Goal: Transaction & Acquisition: Purchase product/service

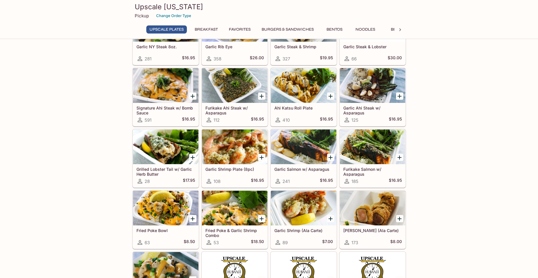
scroll to position [58, 0]
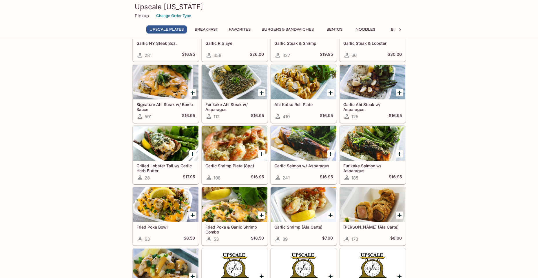
click at [333, 30] on button "Bentos" at bounding box center [334, 29] width 26 height 8
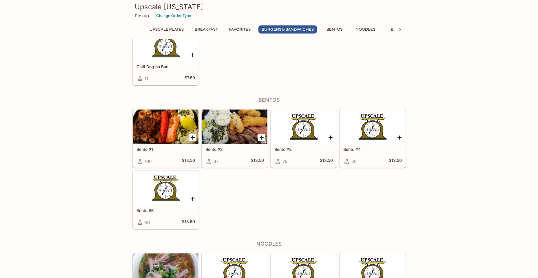
scroll to position [1161, 0]
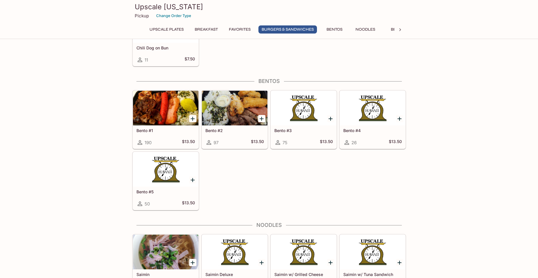
click at [475, 170] on div "UPSCALE Plates Garlic NY Steak 8oz. 281 $16.95 Garlic Rib Eye 358 $26.00 Garlic…" at bounding box center [269, 54] width 538 height 2332
click at [479, 168] on div "UPSCALE Plates Garlic NY Steak 8oz. 281 $16.95 Garlic Rib Eye 358 $26.00 Garlic…" at bounding box center [269, 54] width 538 height 2332
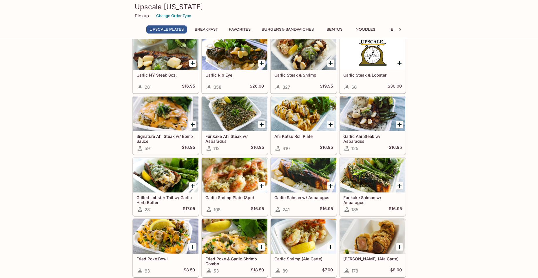
scroll to position [0, 0]
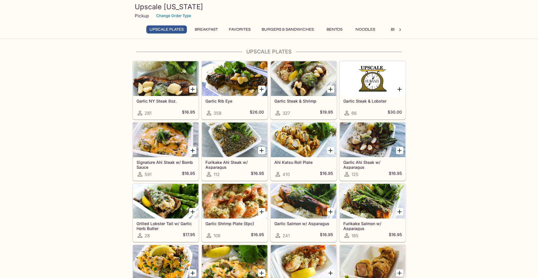
click at [365, 28] on button "Noodles" at bounding box center [365, 29] width 26 height 8
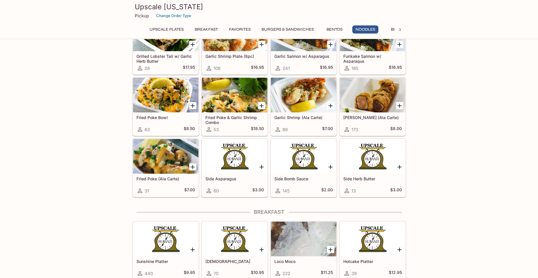
scroll to position [152, 0]
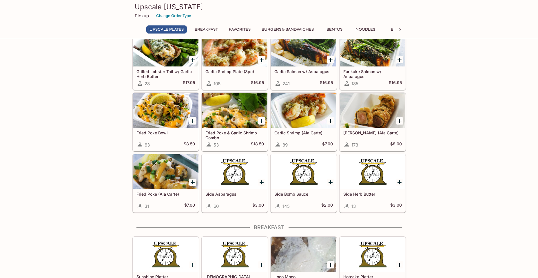
click at [370, 24] on div "Upscale Hawaii Pickup Change Order Type UPSCALE Plates Breakfast Favorites Burg…" at bounding box center [269, 18] width 278 height 37
drag, startPoint x: 370, startPoint y: 24, endPoint x: 371, endPoint y: 30, distance: 6.2
click at [371, 30] on button "Noodles" at bounding box center [365, 29] width 26 height 8
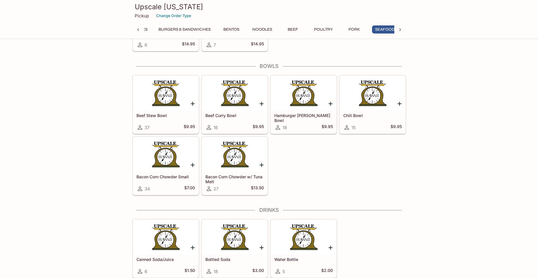
scroll to position [0, 109]
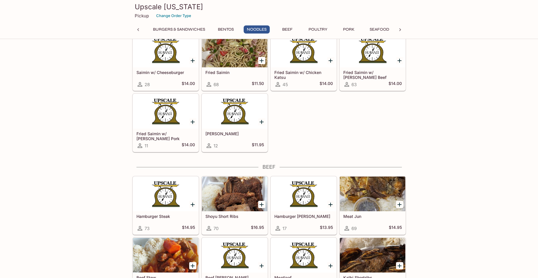
scroll to position [1436, 0]
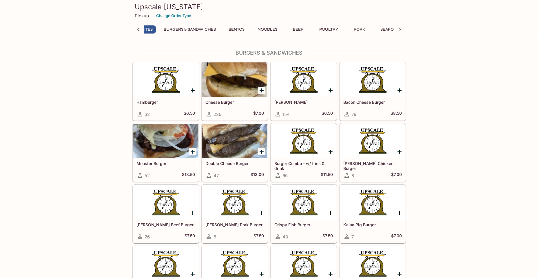
scroll to position [0, 83]
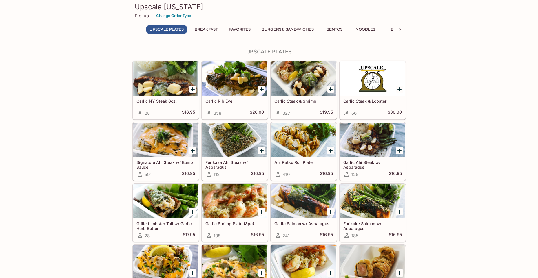
scroll to position [228, 0]
